Goal: Find specific page/section: Find specific page/section

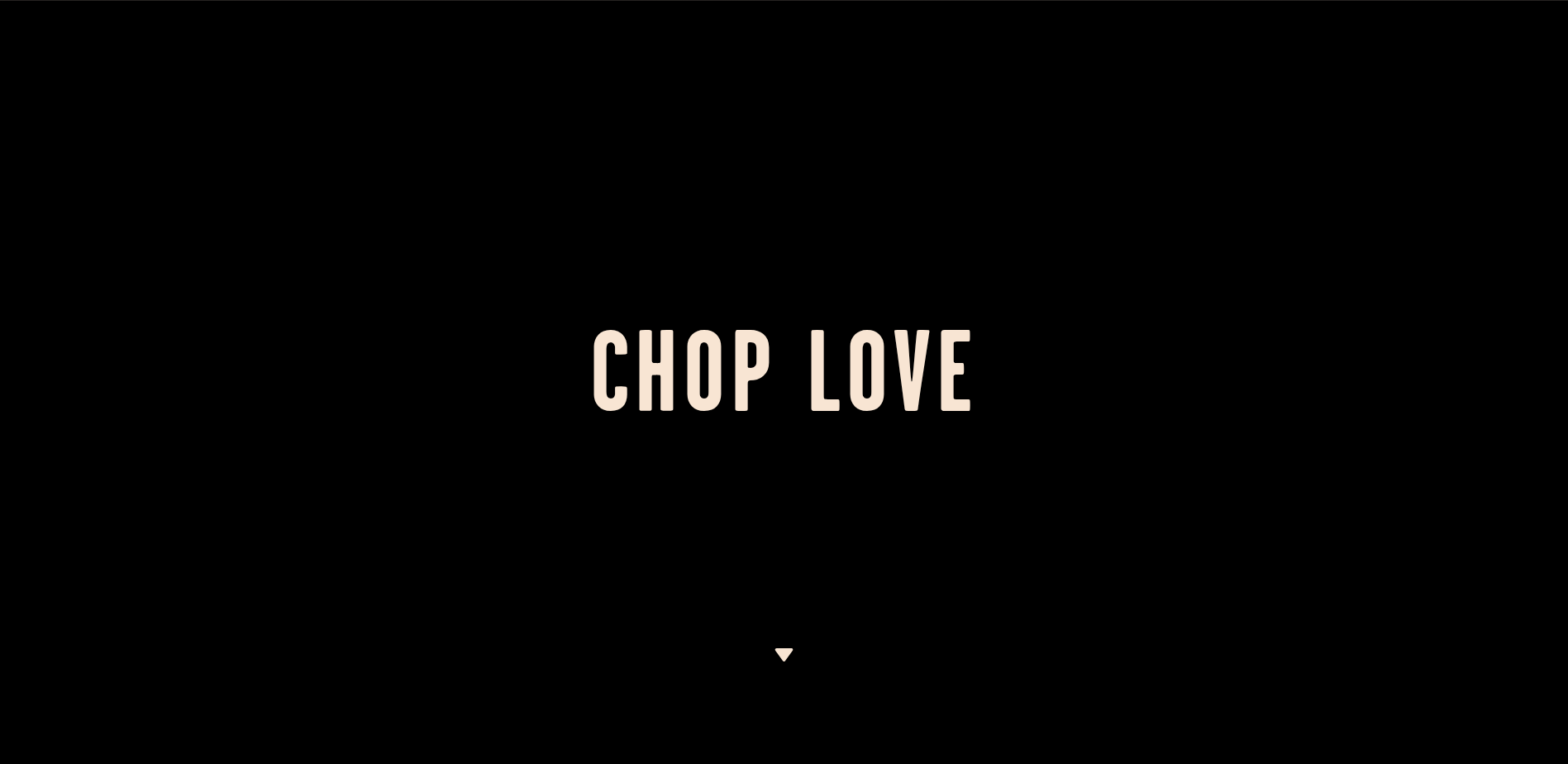
click at [784, 658] on img at bounding box center [784, 655] width 20 height 13
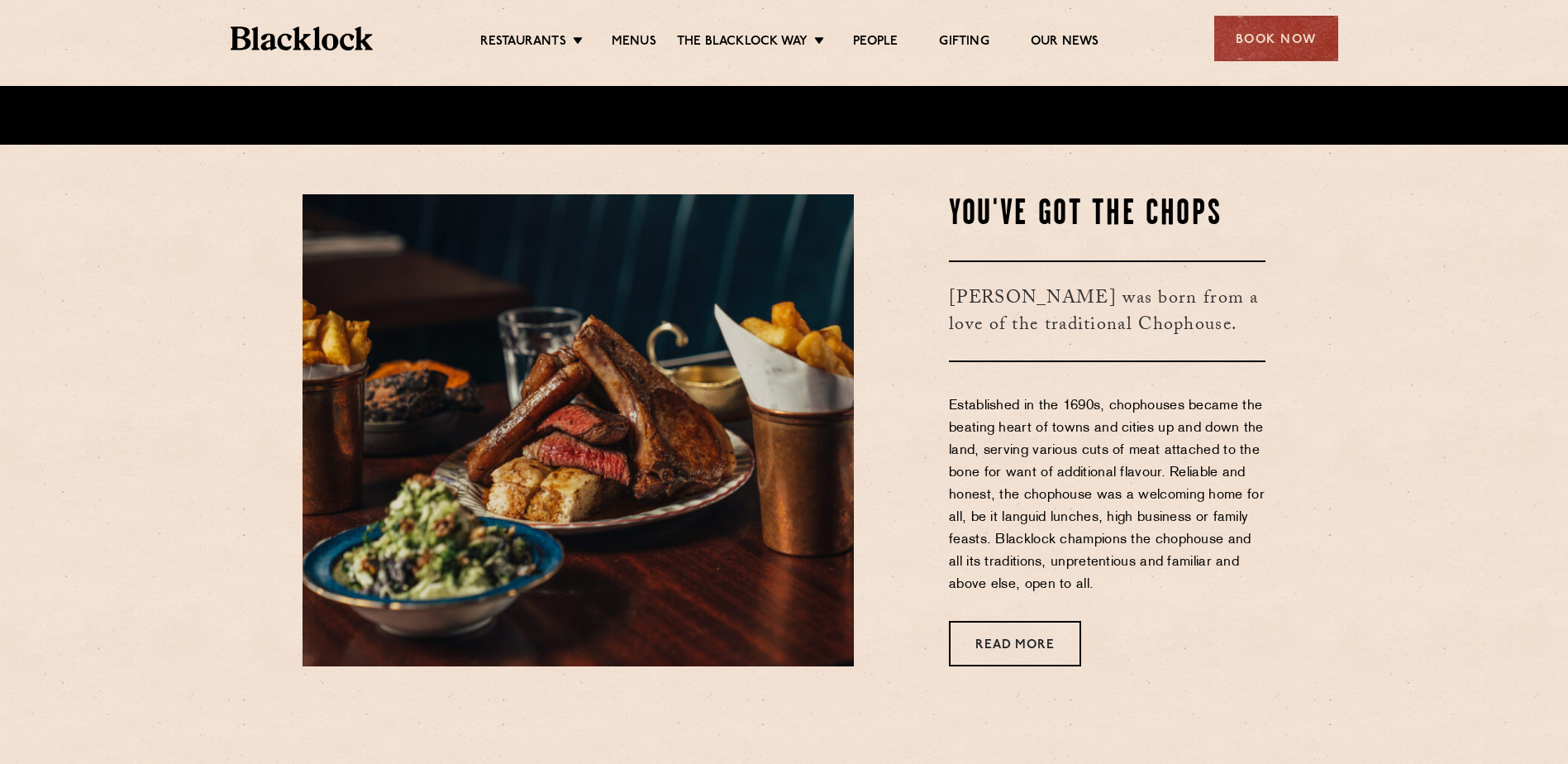
scroll to position [628, 0]
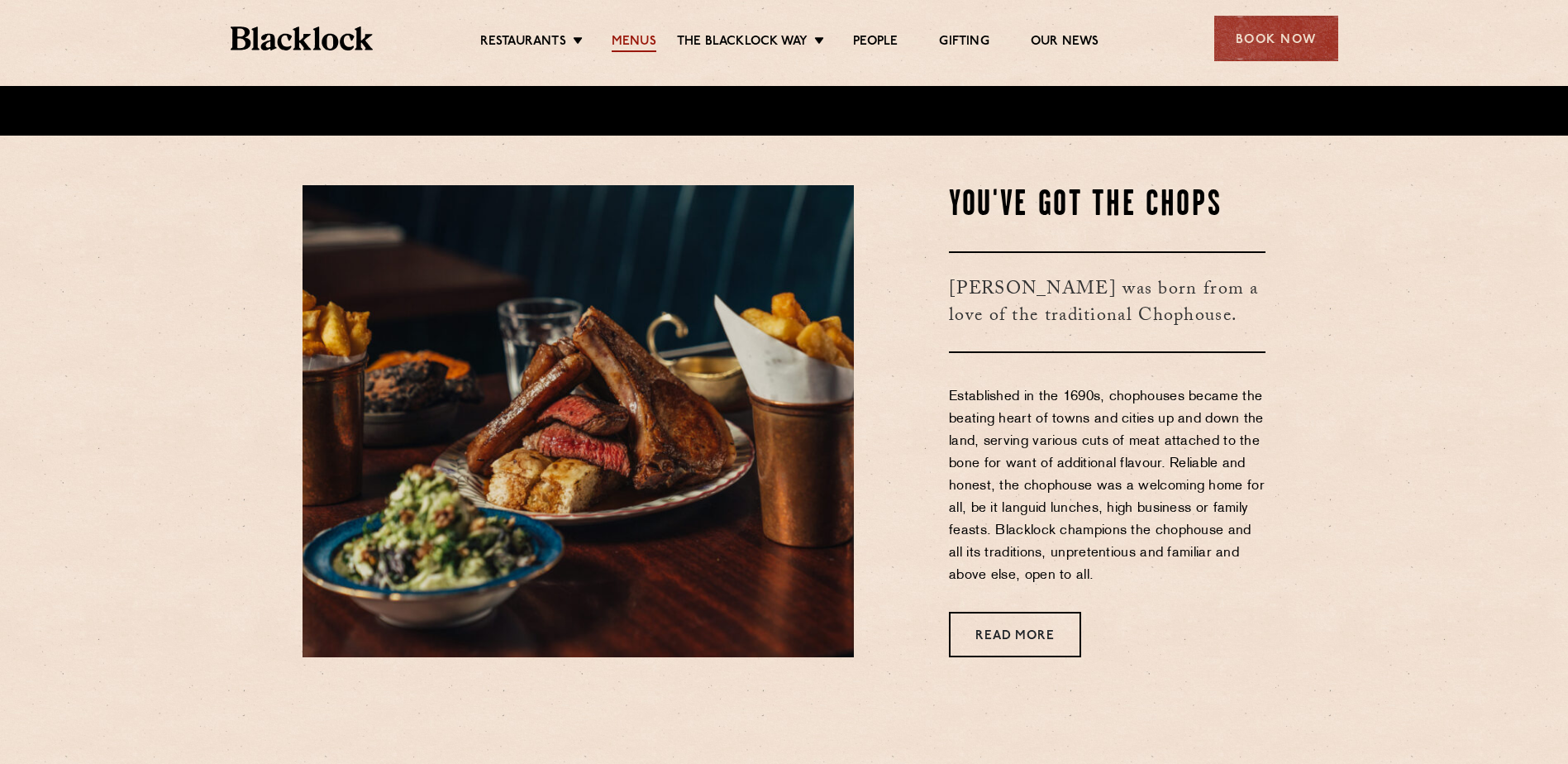
click at [636, 43] on link "Menus" at bounding box center [633, 43] width 44 height 18
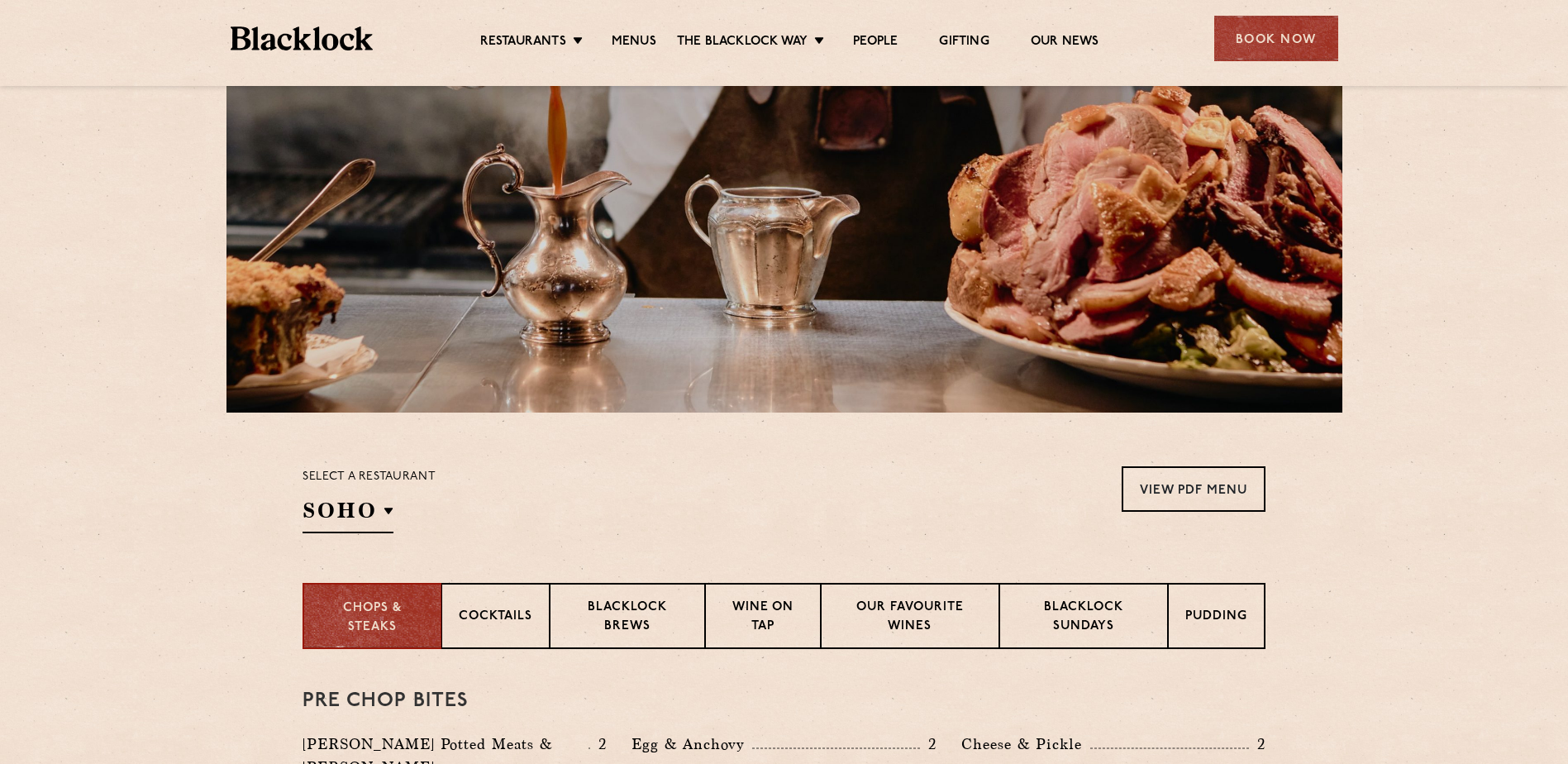
scroll to position [414, 0]
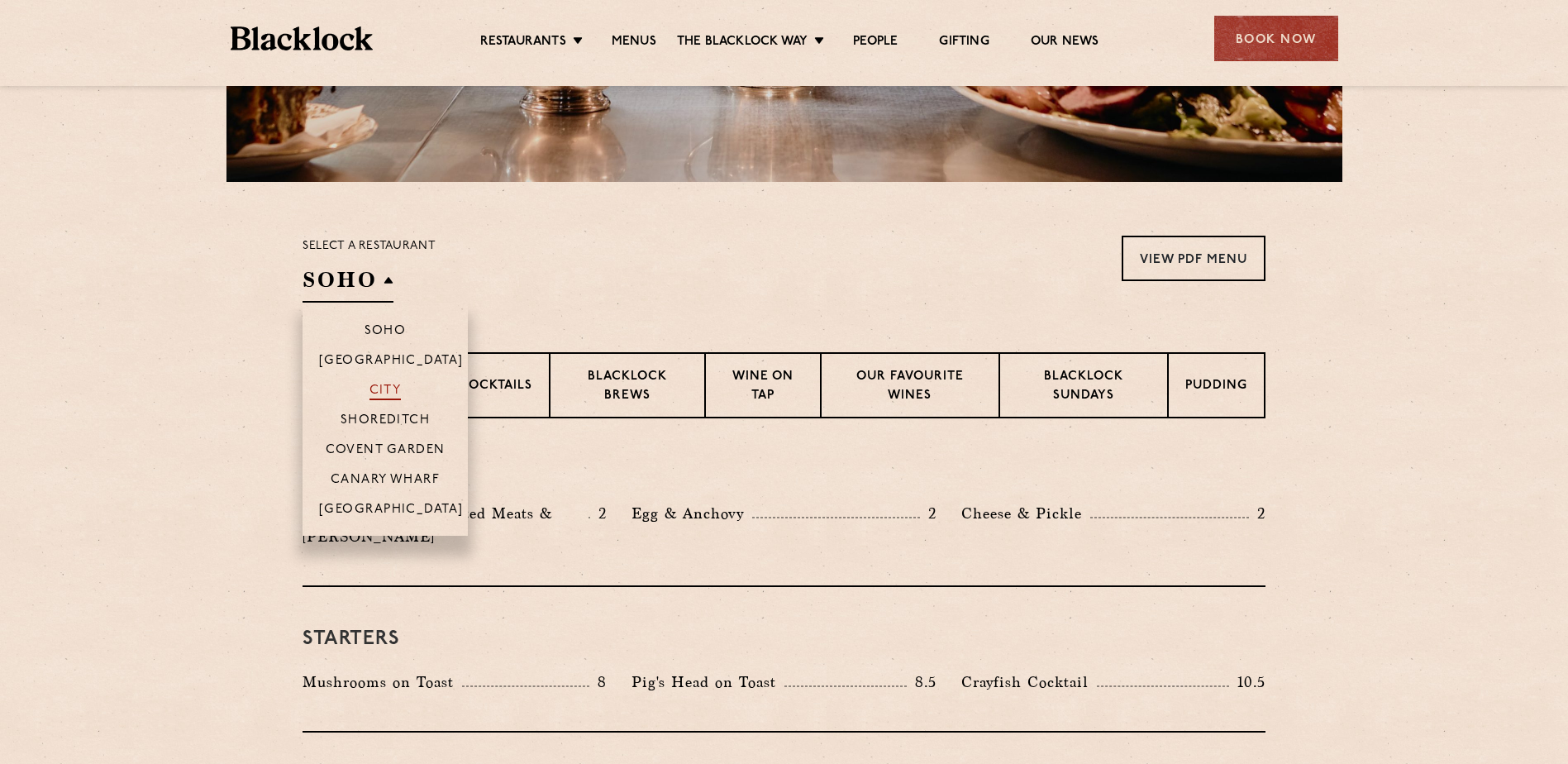
click at [388, 386] on p "City" at bounding box center [385, 392] width 32 height 17
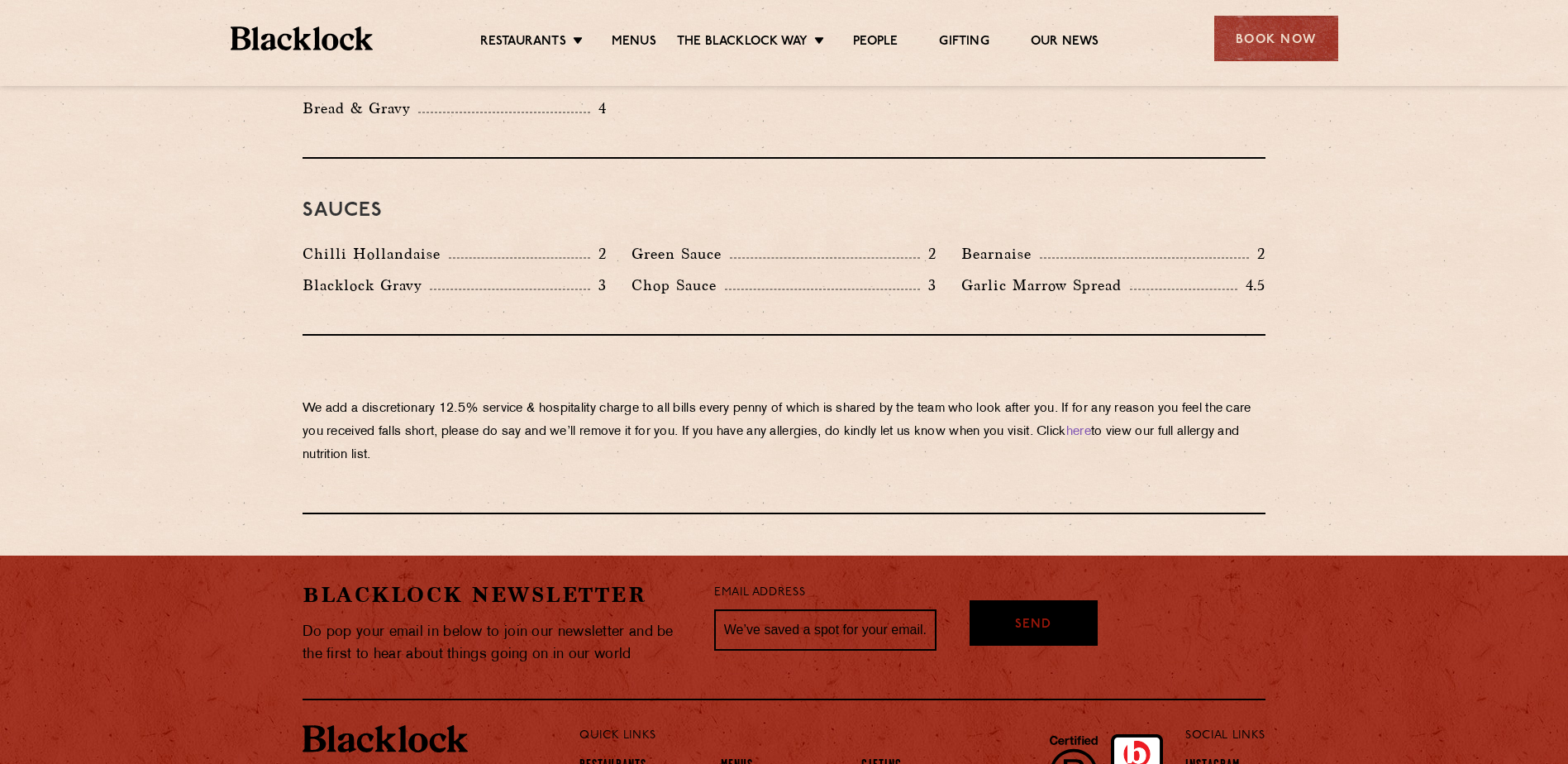
scroll to position [2833, 0]
